Goal: Task Accomplishment & Management: Complete application form

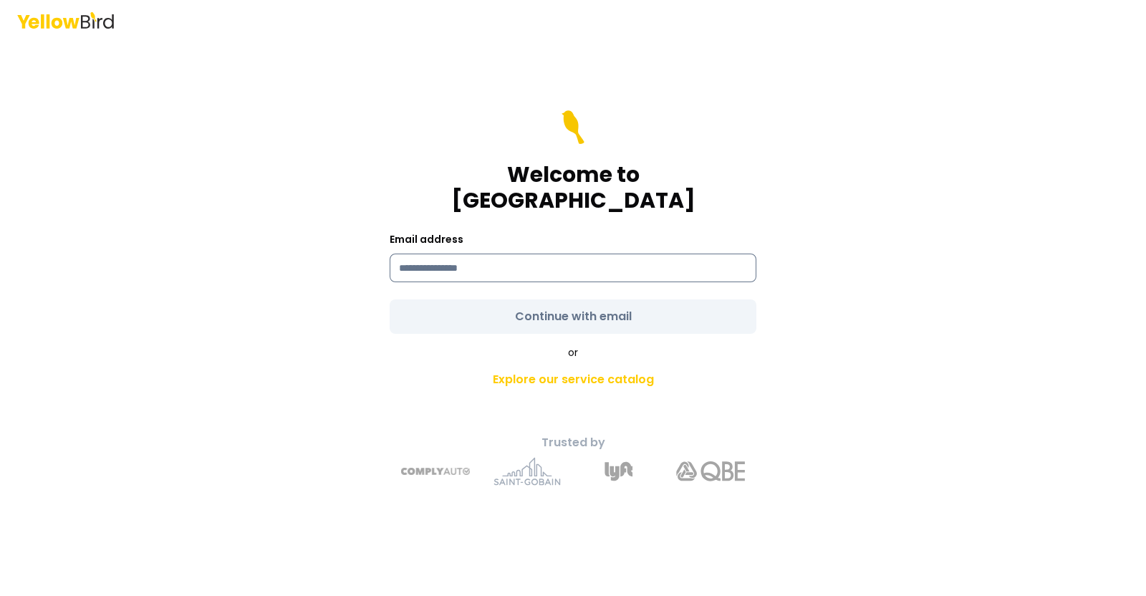
click at [587, 253] on input at bounding box center [572, 267] width 367 height 29
type input "**********"
click at [524, 307] on form "**********" at bounding box center [572, 221] width 367 height 223
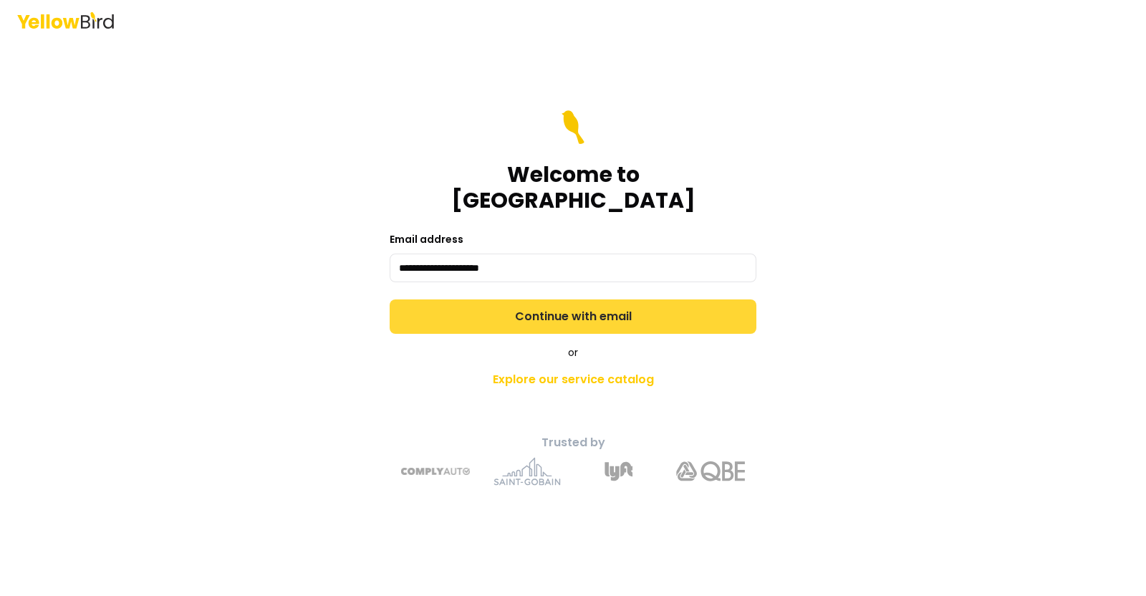
click at [524, 307] on button "Continue with email" at bounding box center [572, 316] width 367 height 34
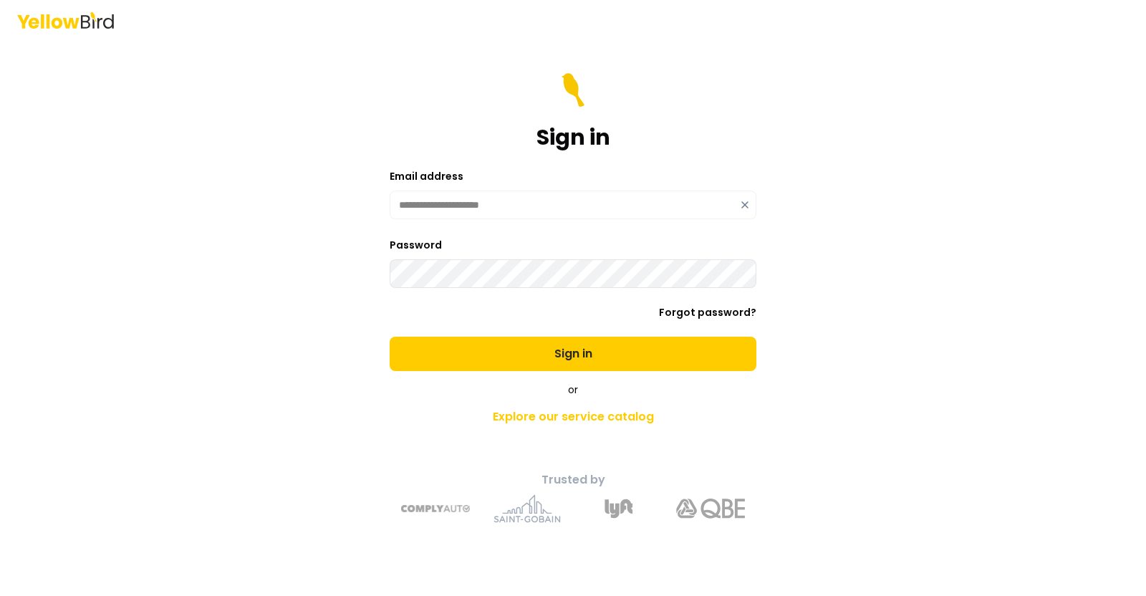
click at [389, 337] on button "Sign in" at bounding box center [572, 354] width 367 height 34
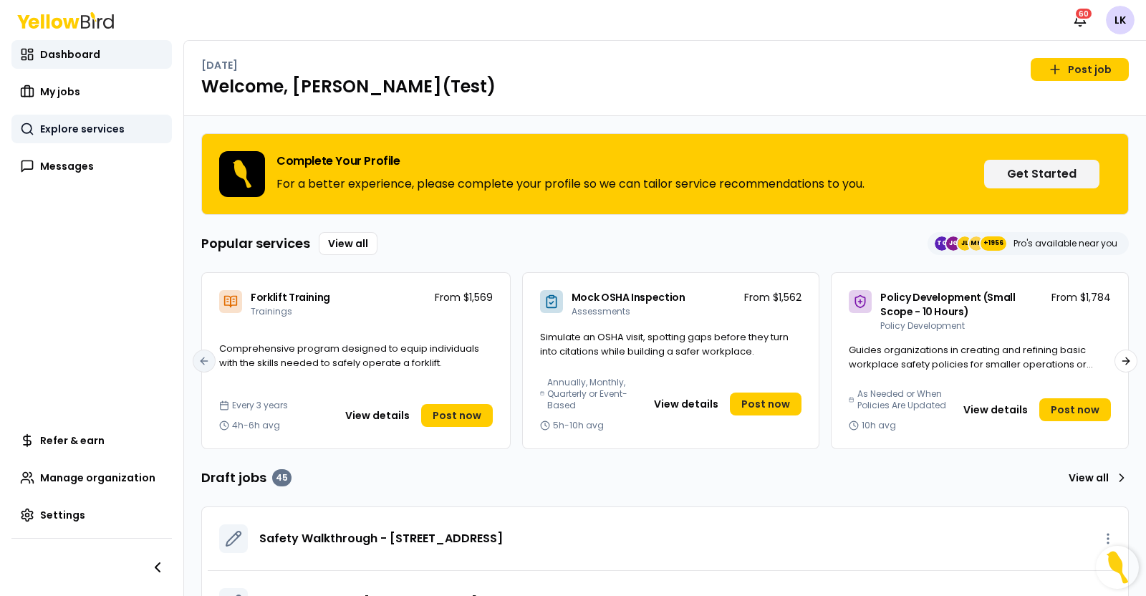
click at [105, 139] on link "Explore services" at bounding box center [91, 129] width 160 height 29
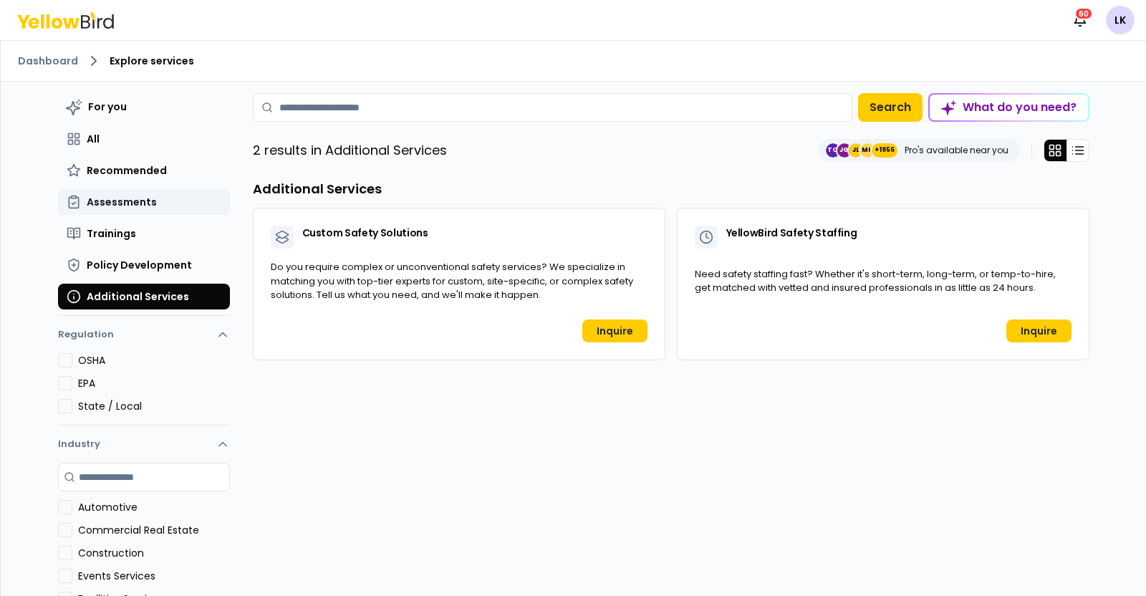
click at [147, 193] on button "Assessments" at bounding box center [144, 202] width 172 height 26
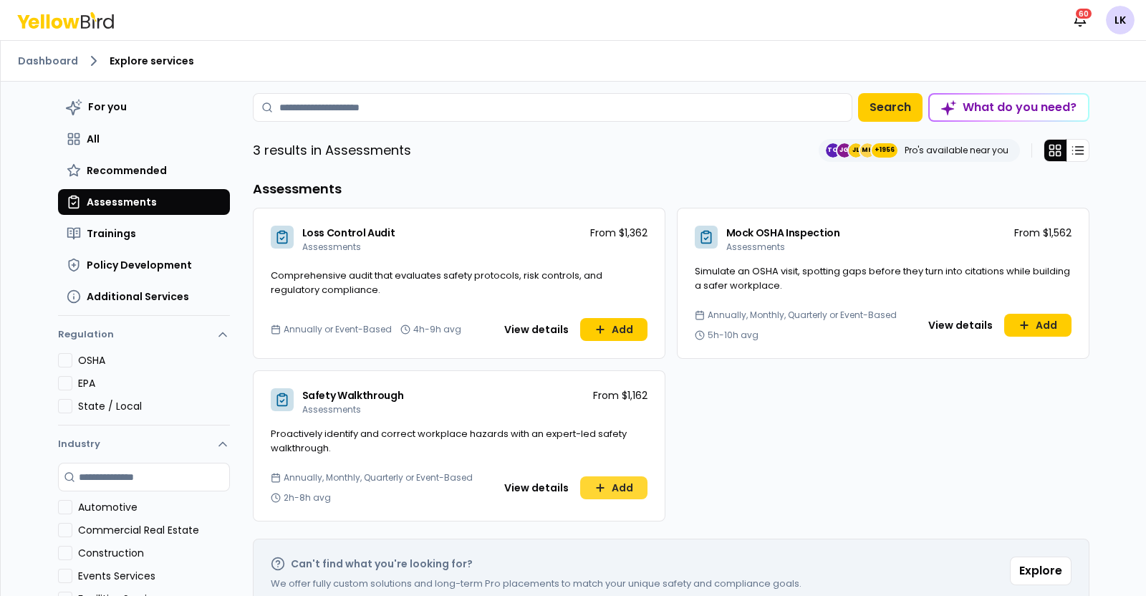
click at [614, 490] on button "Add" at bounding box center [613, 487] width 67 height 23
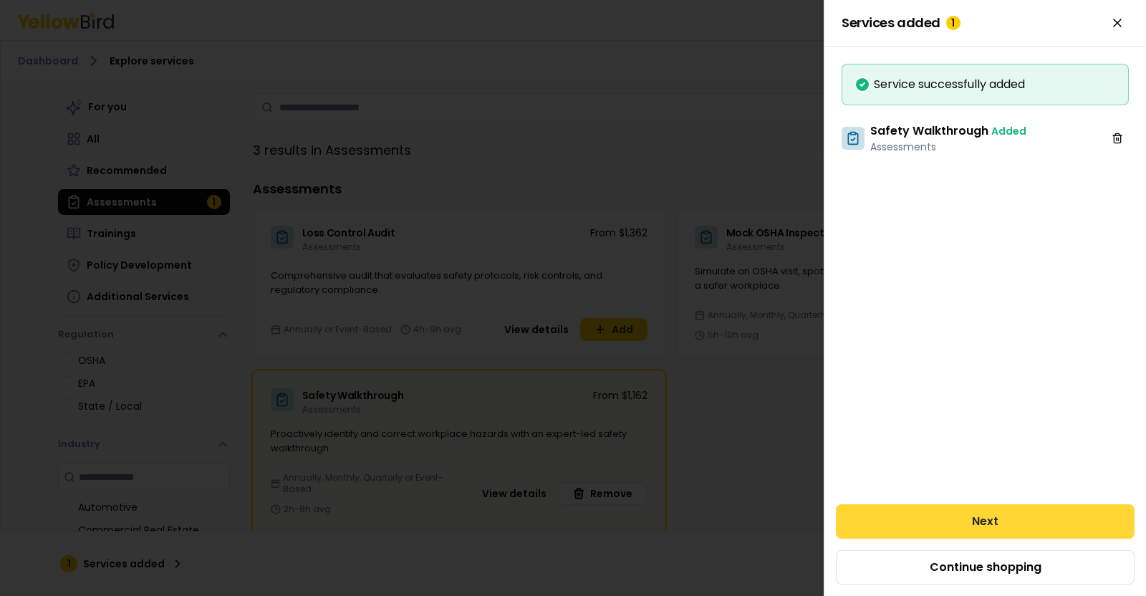
click at [858, 514] on button "Next" at bounding box center [985, 521] width 299 height 34
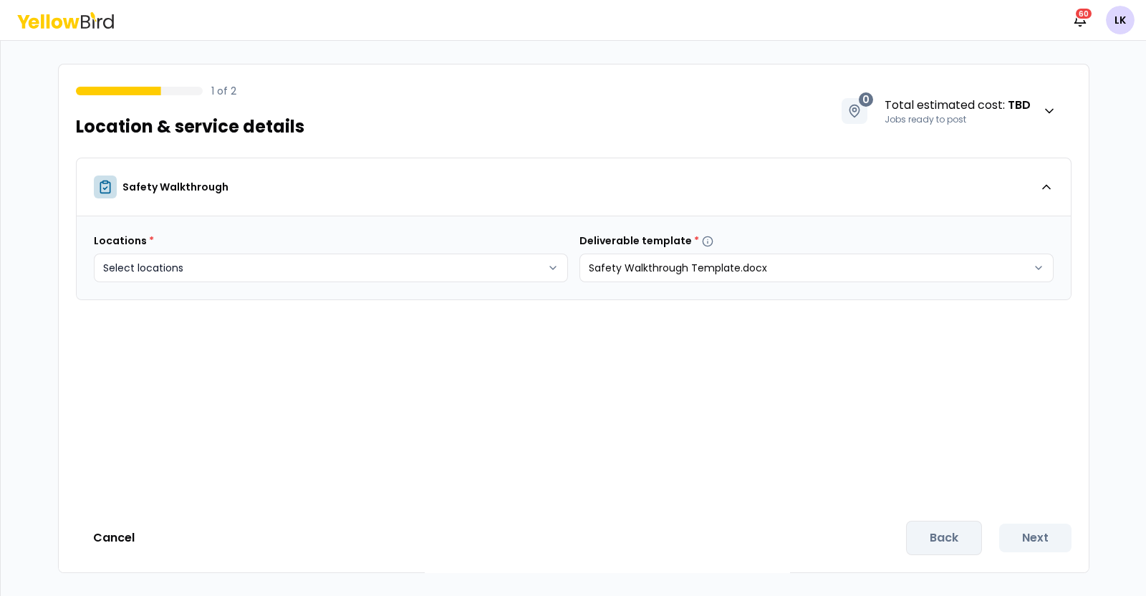
click at [546, 273] on body "Notifications 60 LK 1 of 2 Location & service details 0 Total estimated cost : …" at bounding box center [573, 298] width 1146 height 596
click at [108, 538] on html "Notifications 60 LK 1 of 2 Location & service details 0 Total estimated cost : …" at bounding box center [573, 298] width 1146 height 596
click at [108, 538] on button "Cancel" at bounding box center [114, 537] width 76 height 29
